Goal: Navigation & Orientation: Find specific page/section

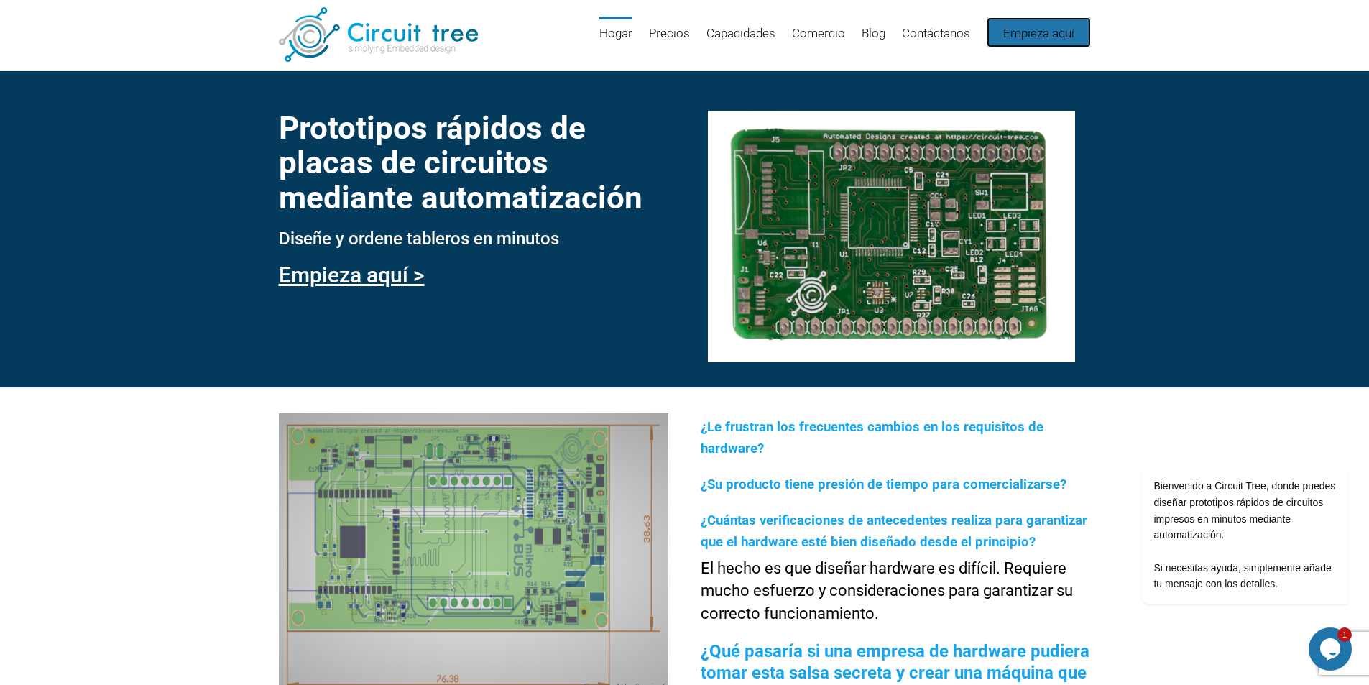
click at [1075, 28] on link "Empieza aquí" at bounding box center [1039, 32] width 104 height 30
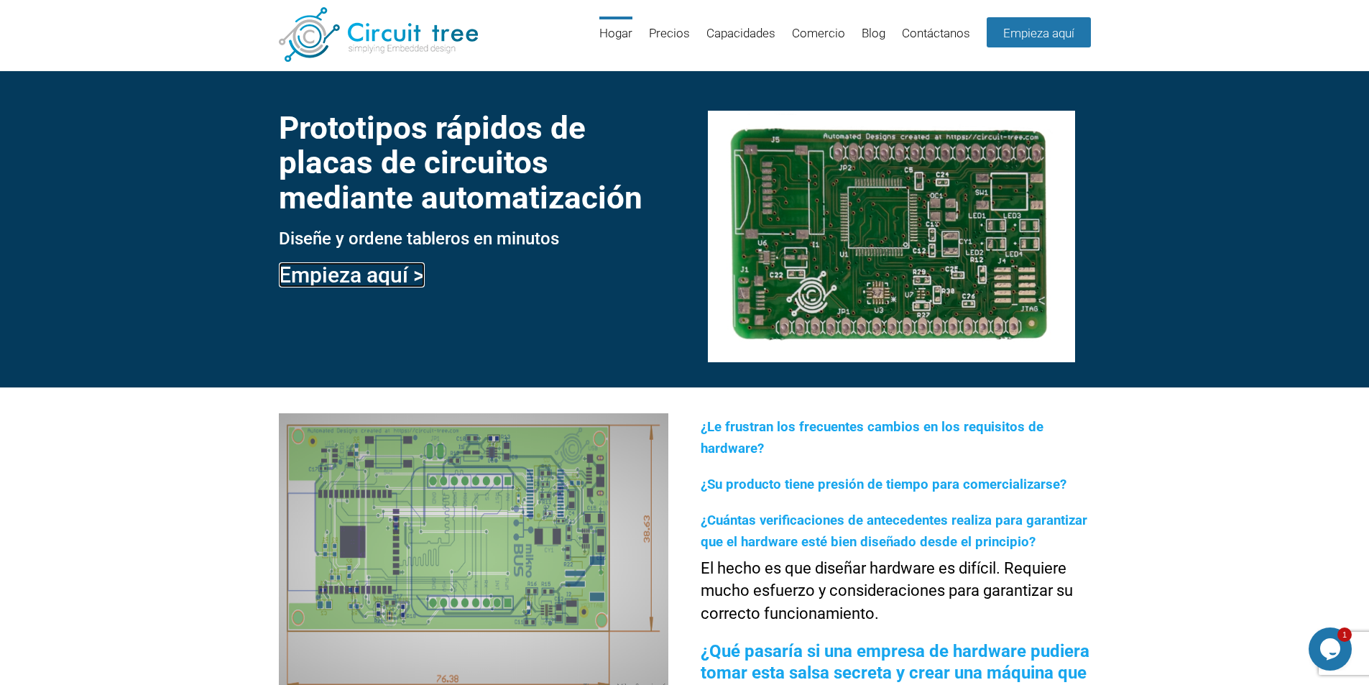
click at [392, 275] on font "Empieza aquí >" at bounding box center [352, 274] width 146 height 25
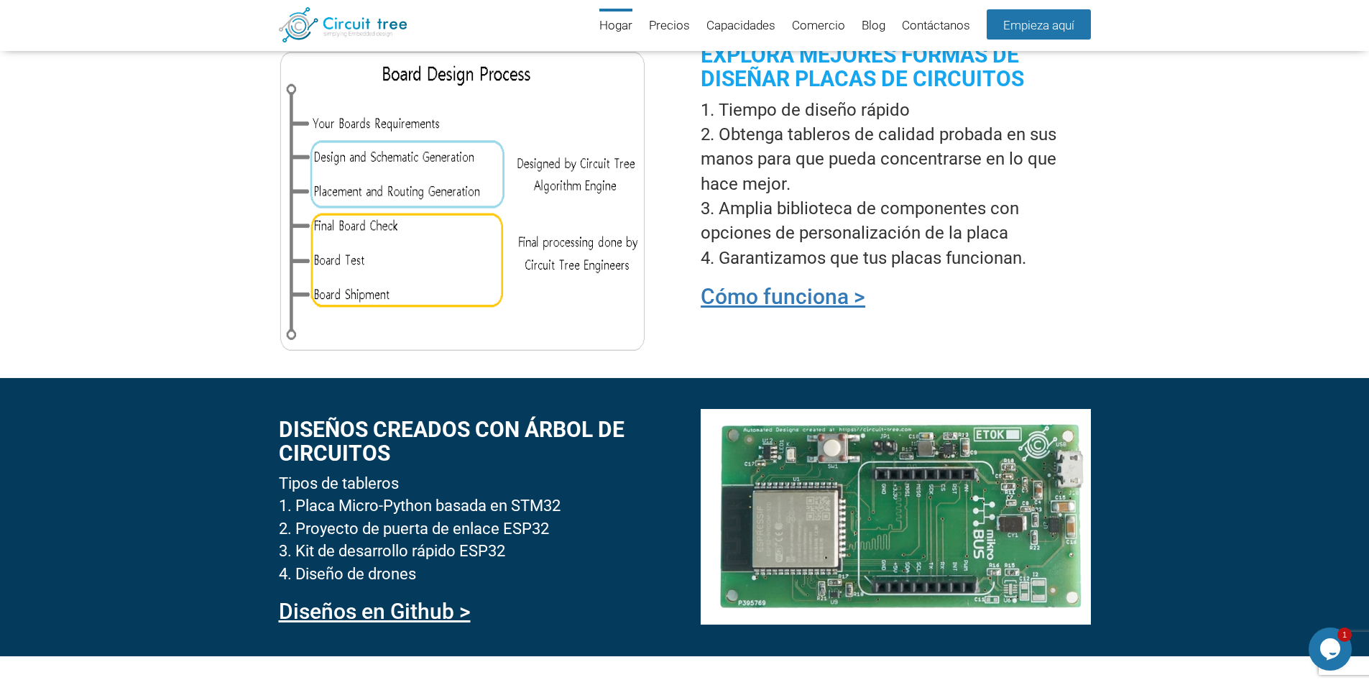
scroll to position [1131, 0]
